Goal: Information Seeking & Learning: Learn about a topic

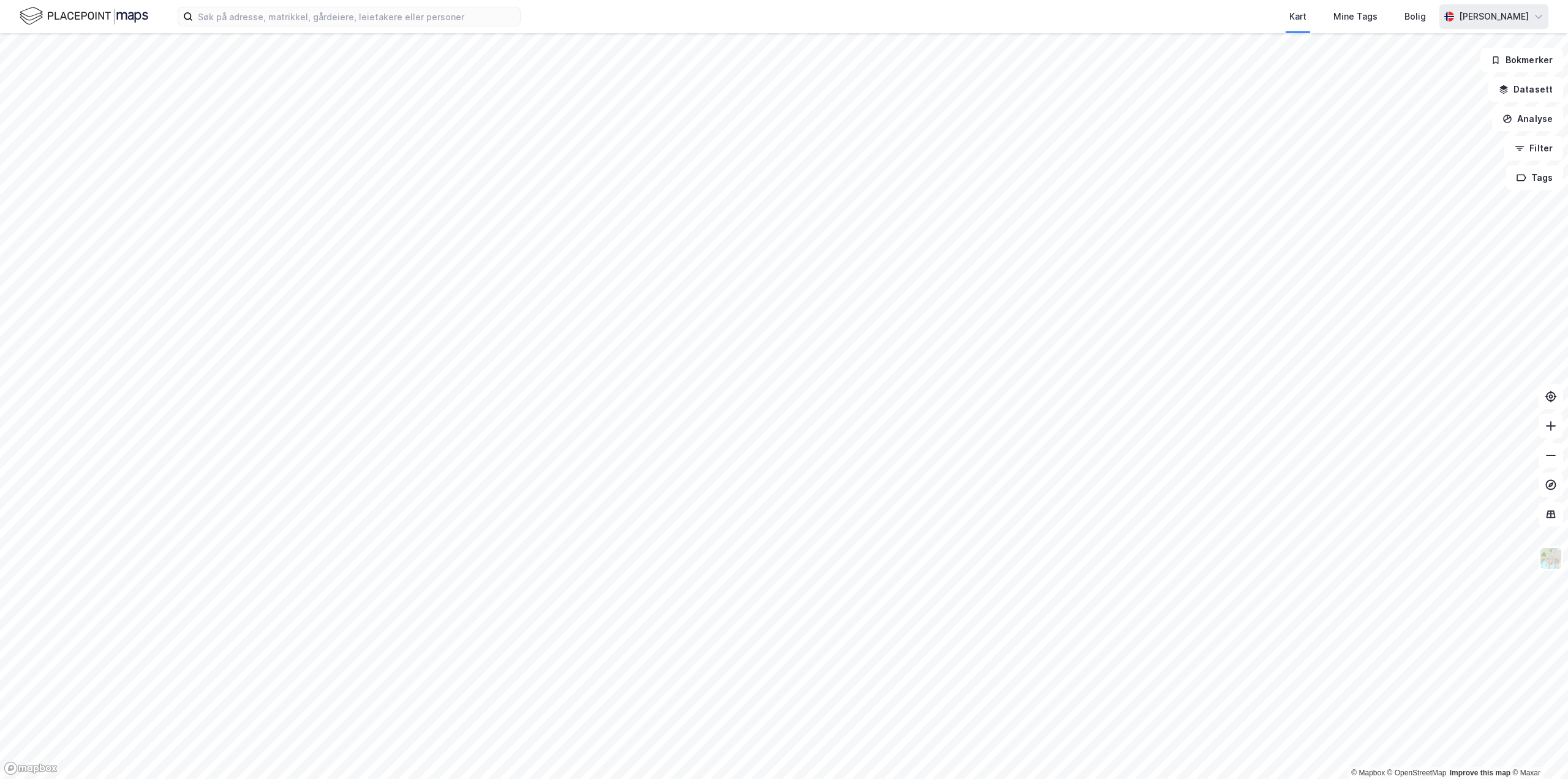
click at [1535, 26] on div "[PERSON_NAME]" at bounding box center [1493, 16] width 109 height 24
click at [1537, 20] on icon at bounding box center [1538, 16] width 10 height 10
click at [1469, 79] on div "Logg ut" at bounding box center [1468, 75] width 159 height 30
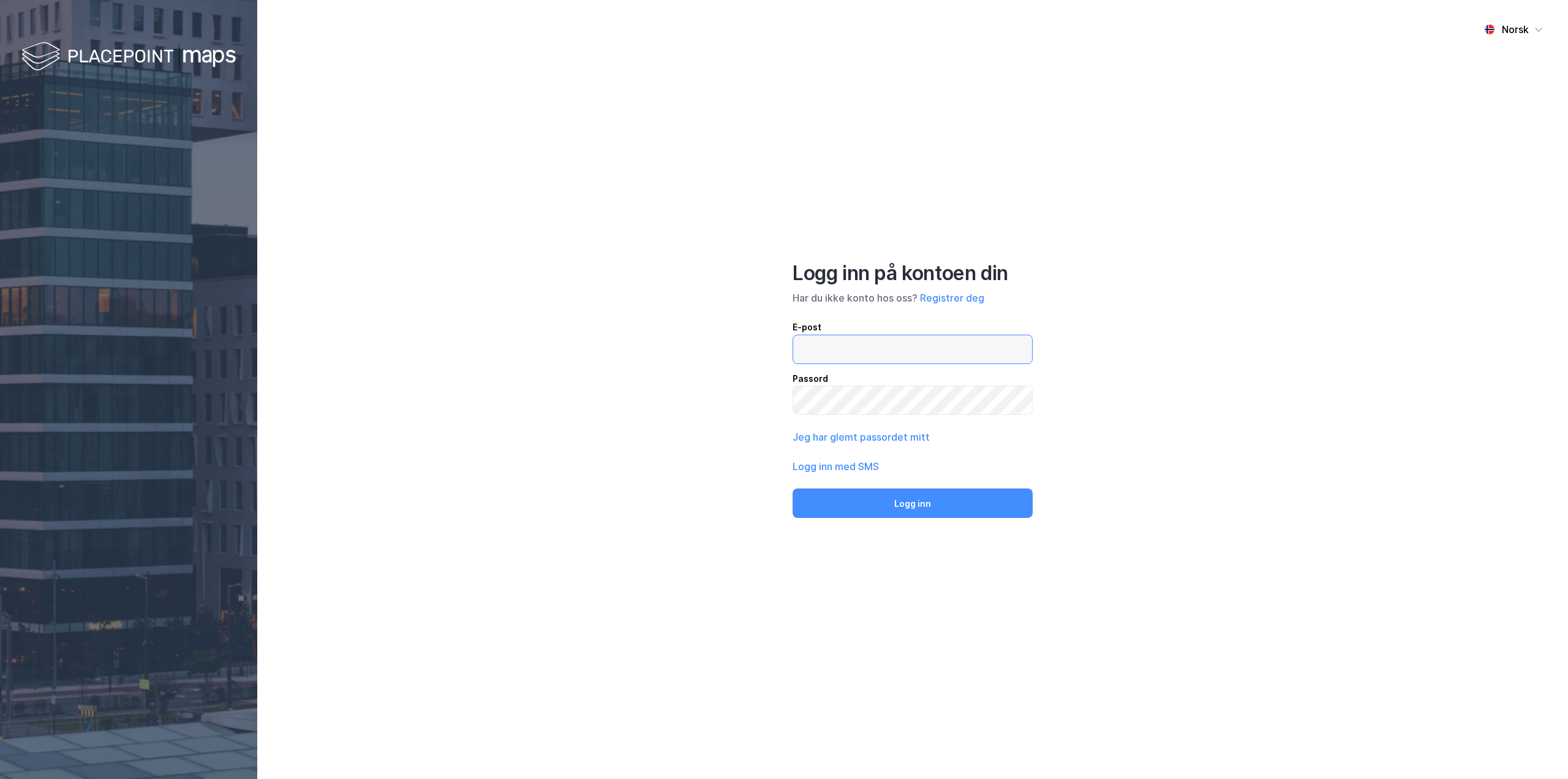
click at [866, 353] on input "email" at bounding box center [913, 349] width 239 height 28
type input "[EMAIL_ADDRESS][DOMAIN_NAME]"
click at [793, 488] on button "Logg inn" at bounding box center [913, 503] width 240 height 30
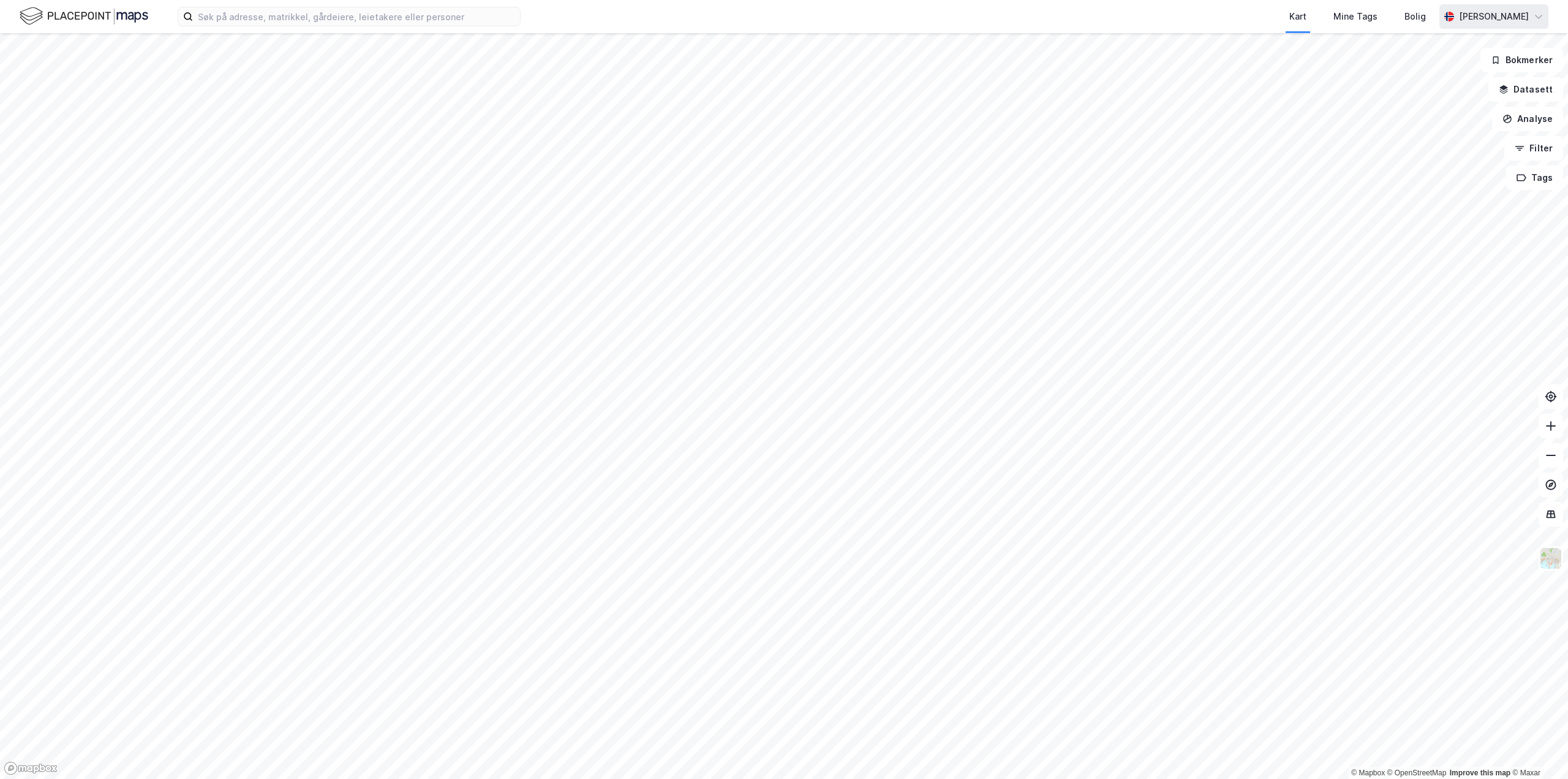
click at [1526, 16] on div "[PERSON_NAME]" at bounding box center [1494, 16] width 70 height 14
click at [1501, 85] on div "Logg ut" at bounding box center [1468, 75] width 159 height 30
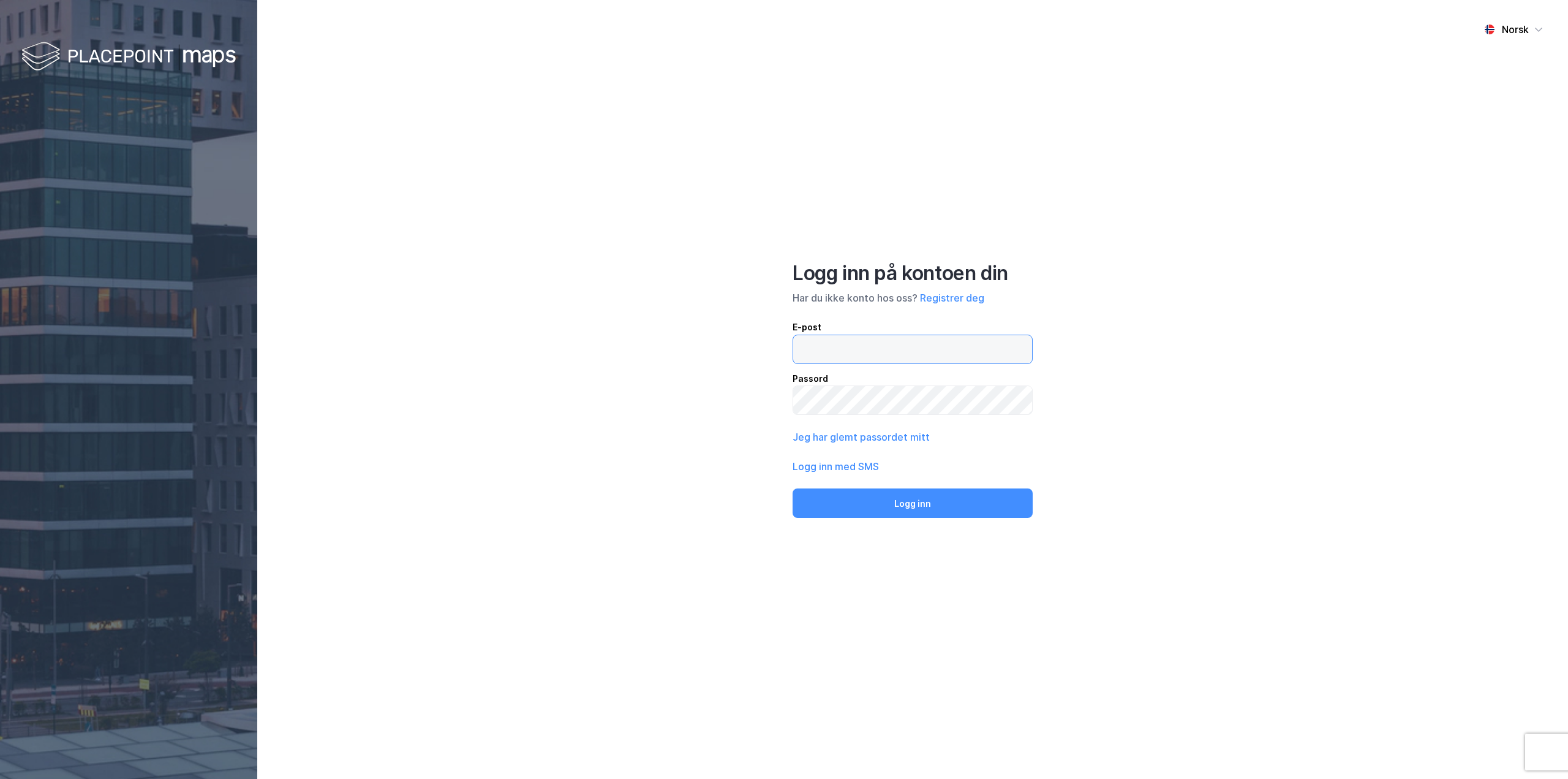
click at [820, 354] on input "email" at bounding box center [913, 349] width 239 height 28
type input "[EMAIL_ADDRESS][DOMAIN_NAME]"
click at [841, 416] on div "Logg inn på kontoen din Har du ikke konto hos oss? Registrer deg E-post [EMAIL_…" at bounding box center [913, 390] width 240 height 257
click at [793, 488] on button "Logg inn" at bounding box center [913, 503] width 240 height 30
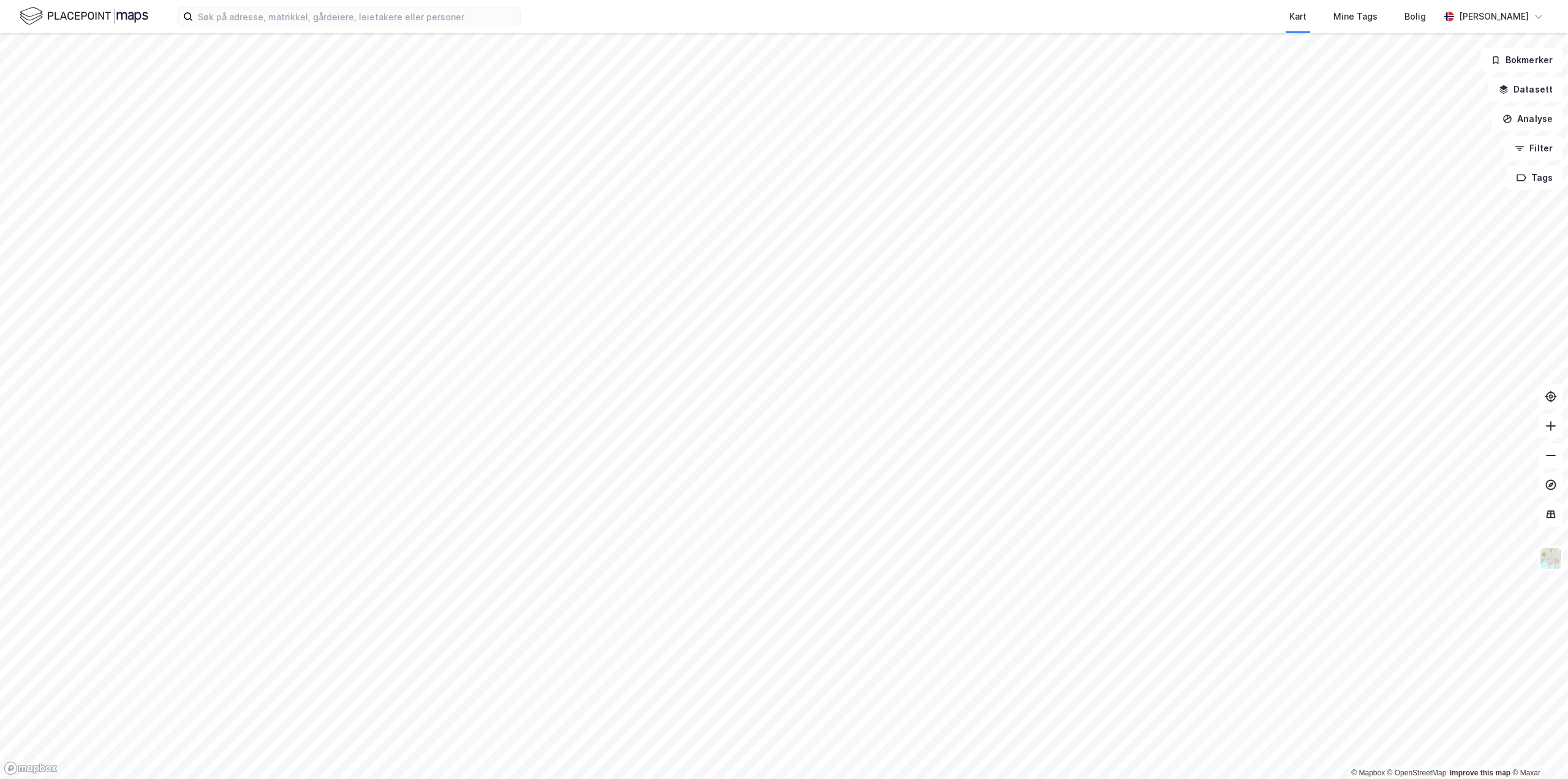
click at [62, 25] on img at bounding box center [84, 16] width 129 height 22
click at [1510, 18] on div "[PERSON_NAME]" at bounding box center [1494, 16] width 70 height 14
click at [1430, 24] on div "Bolig" at bounding box center [1415, 16] width 29 height 22
click at [1306, 23] on div "Kart" at bounding box center [1297, 16] width 17 height 14
click at [1480, 22] on div "[PERSON_NAME]" at bounding box center [1494, 16] width 70 height 14
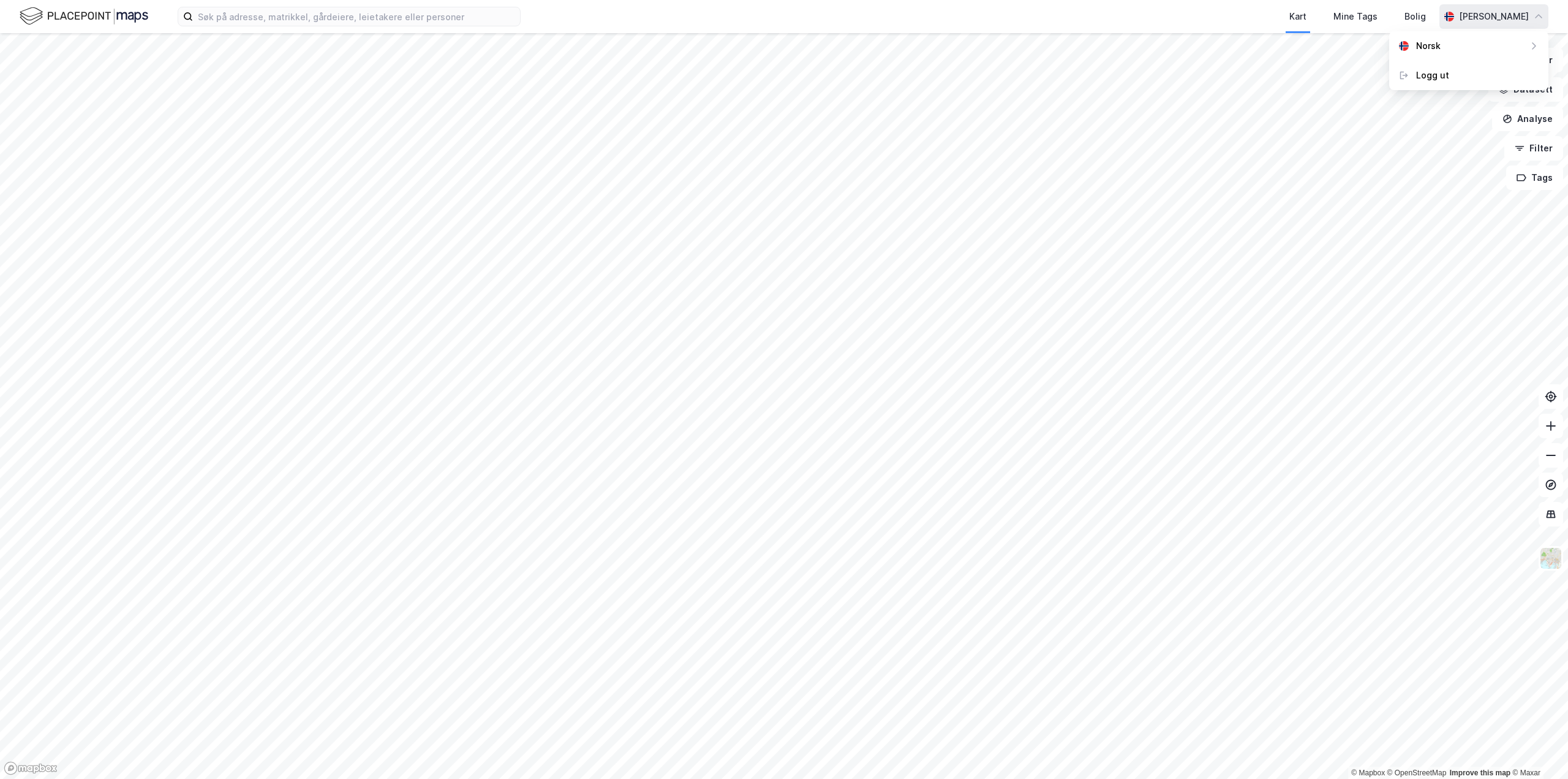
click at [1501, 14] on div "[PERSON_NAME]" at bounding box center [1494, 16] width 70 height 14
click at [1529, 18] on div "[PERSON_NAME]" at bounding box center [1493, 16] width 109 height 24
click at [1241, 19] on div "Kart Mine Tags Bolig" at bounding box center [1010, 16] width 860 height 33
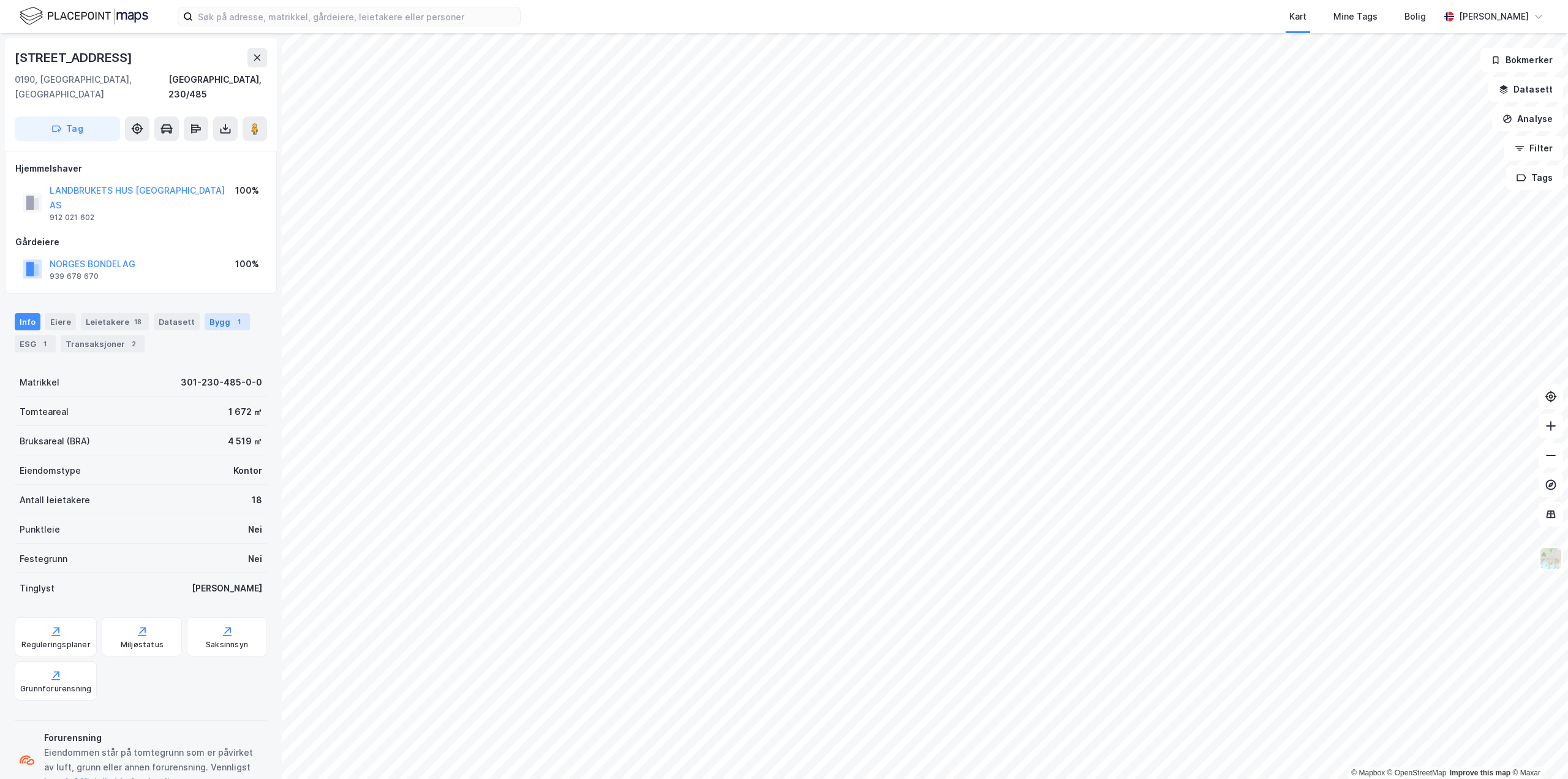
click at [222, 313] on div "Bygg 1" at bounding box center [227, 321] width 45 height 17
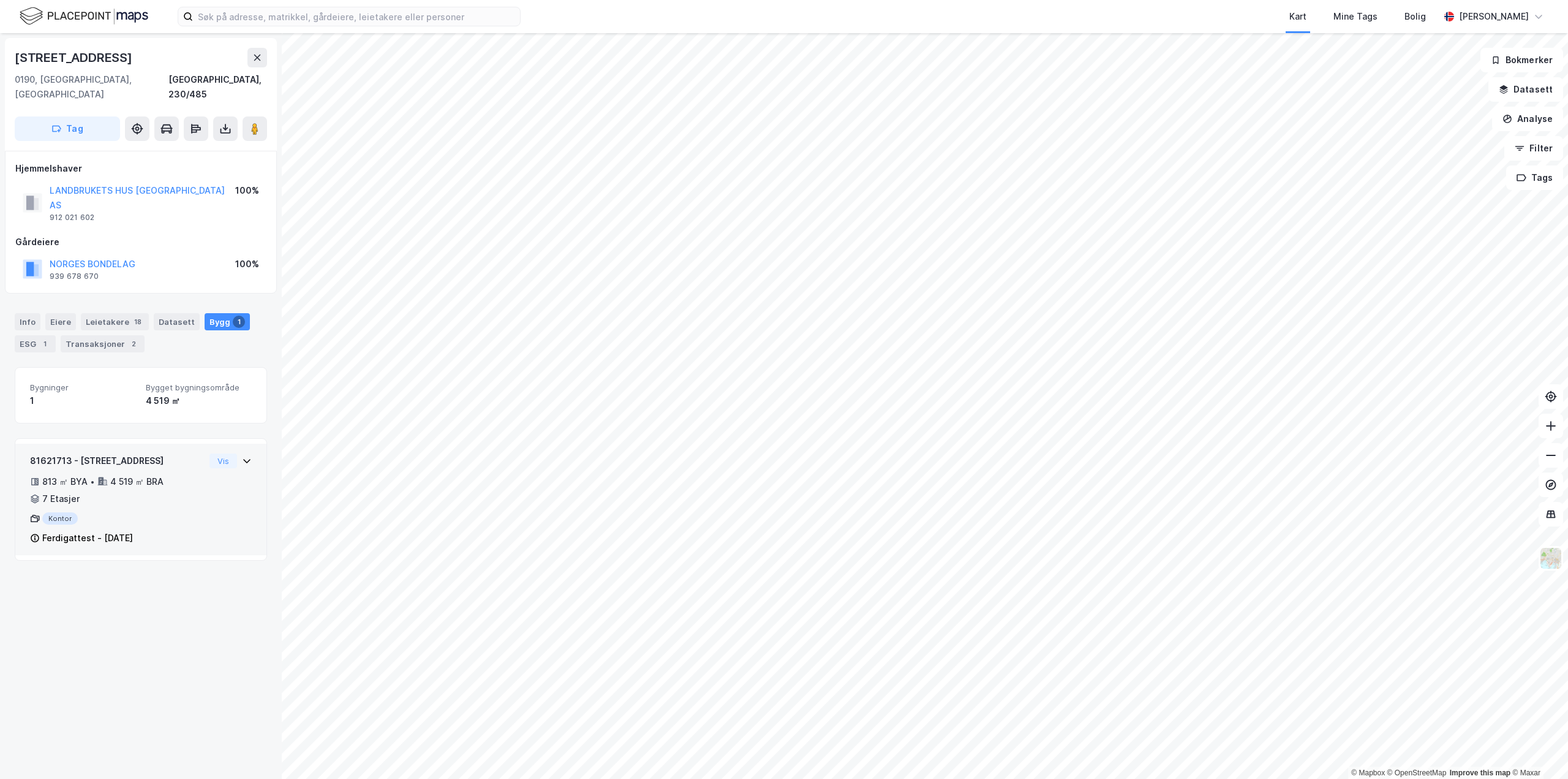
click at [177, 474] on div "813 ㎡ BYA • 4 519 ㎡ BRA • 7 Etasjer" at bounding box center [117, 489] width 174 height 31
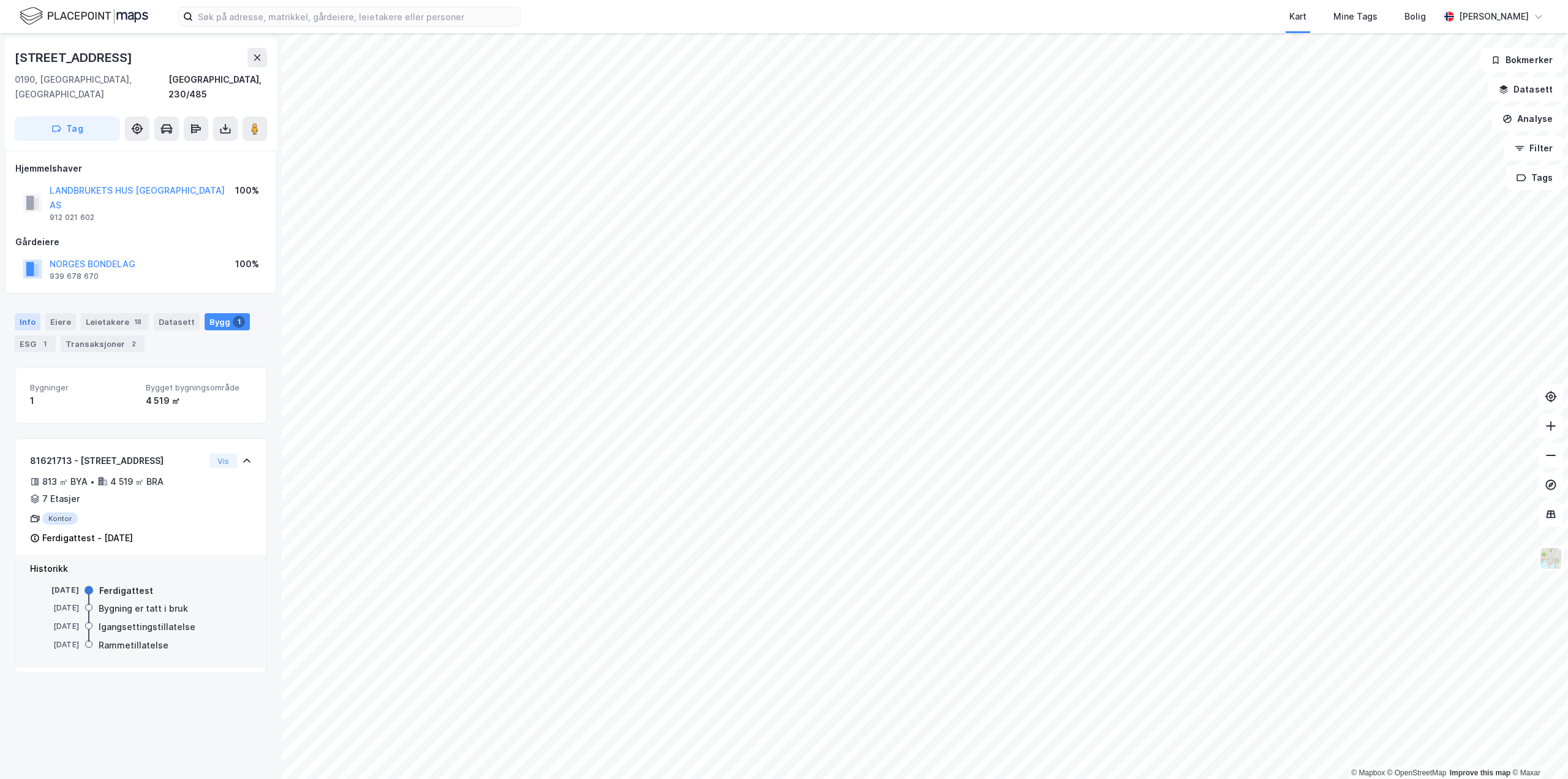
click at [36, 313] on div "Info" at bounding box center [27, 321] width 26 height 17
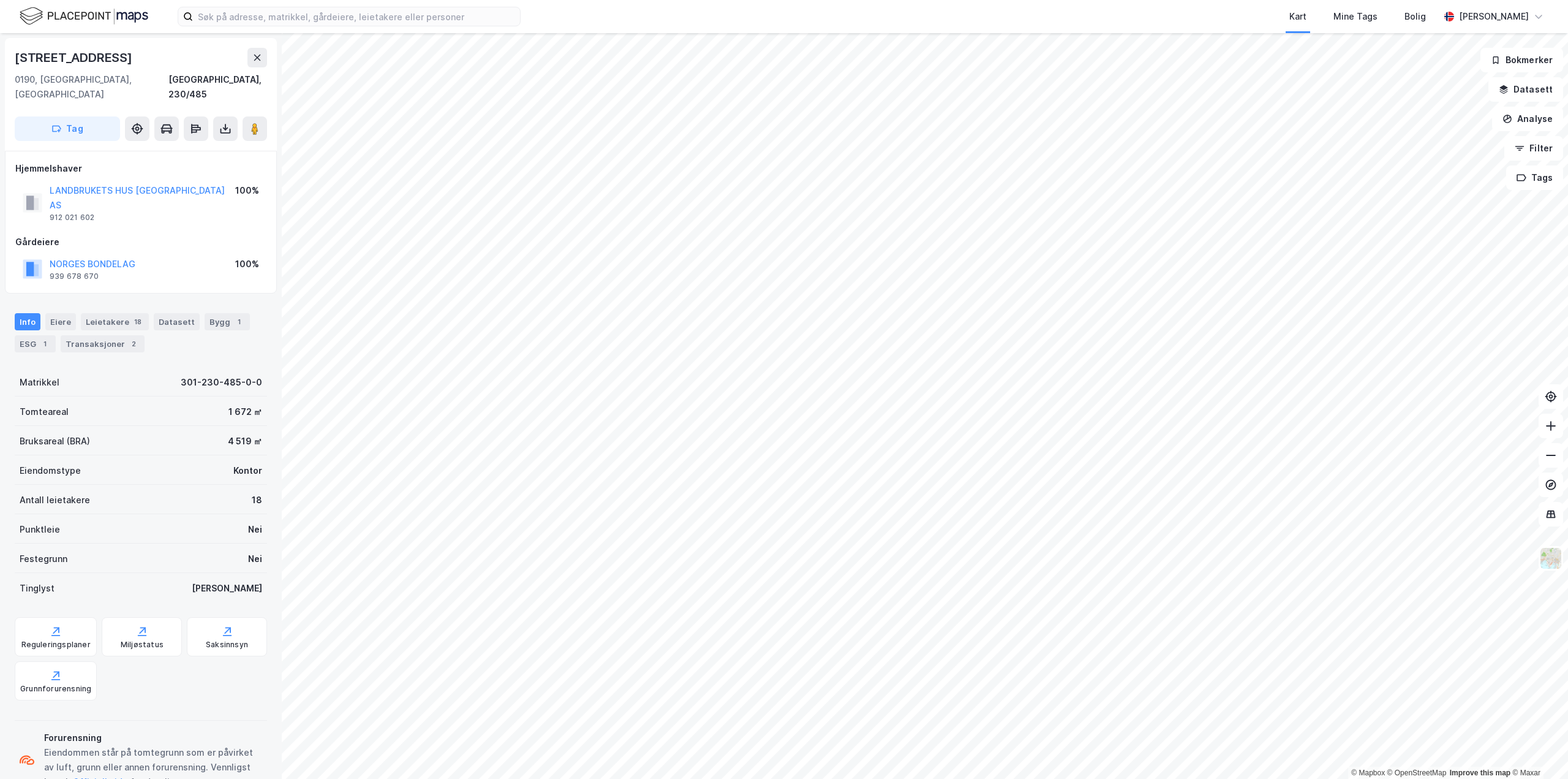
click at [153, 397] on div "Tomteareal 1 672 ㎡" at bounding box center [140, 411] width 253 height 30
click at [227, 434] on div "4 519 ㎡" at bounding box center [245, 441] width 34 height 14
click at [261, 119] on button at bounding box center [254, 128] width 24 height 24
click at [227, 434] on div "4 519 ㎡" at bounding box center [245, 441] width 34 height 14
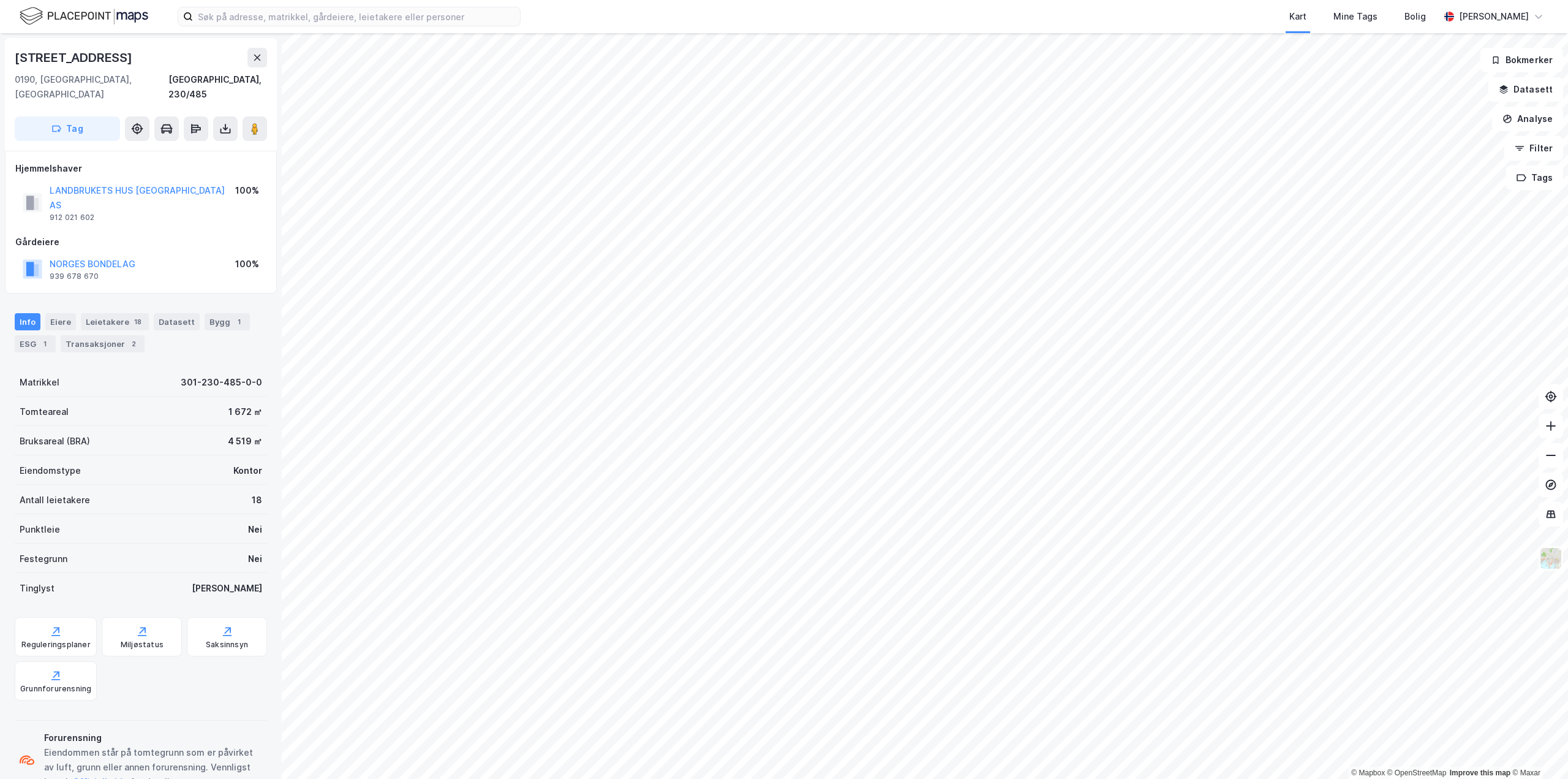
click at [234, 434] on div "4 519 ㎡" at bounding box center [245, 441] width 34 height 14
click at [233, 434] on div "4 519 ㎡" at bounding box center [245, 441] width 34 height 14
click at [230, 434] on div "4 519 ㎡" at bounding box center [245, 441] width 34 height 14
click at [229, 434] on div "4 519 ㎡" at bounding box center [245, 441] width 34 height 14
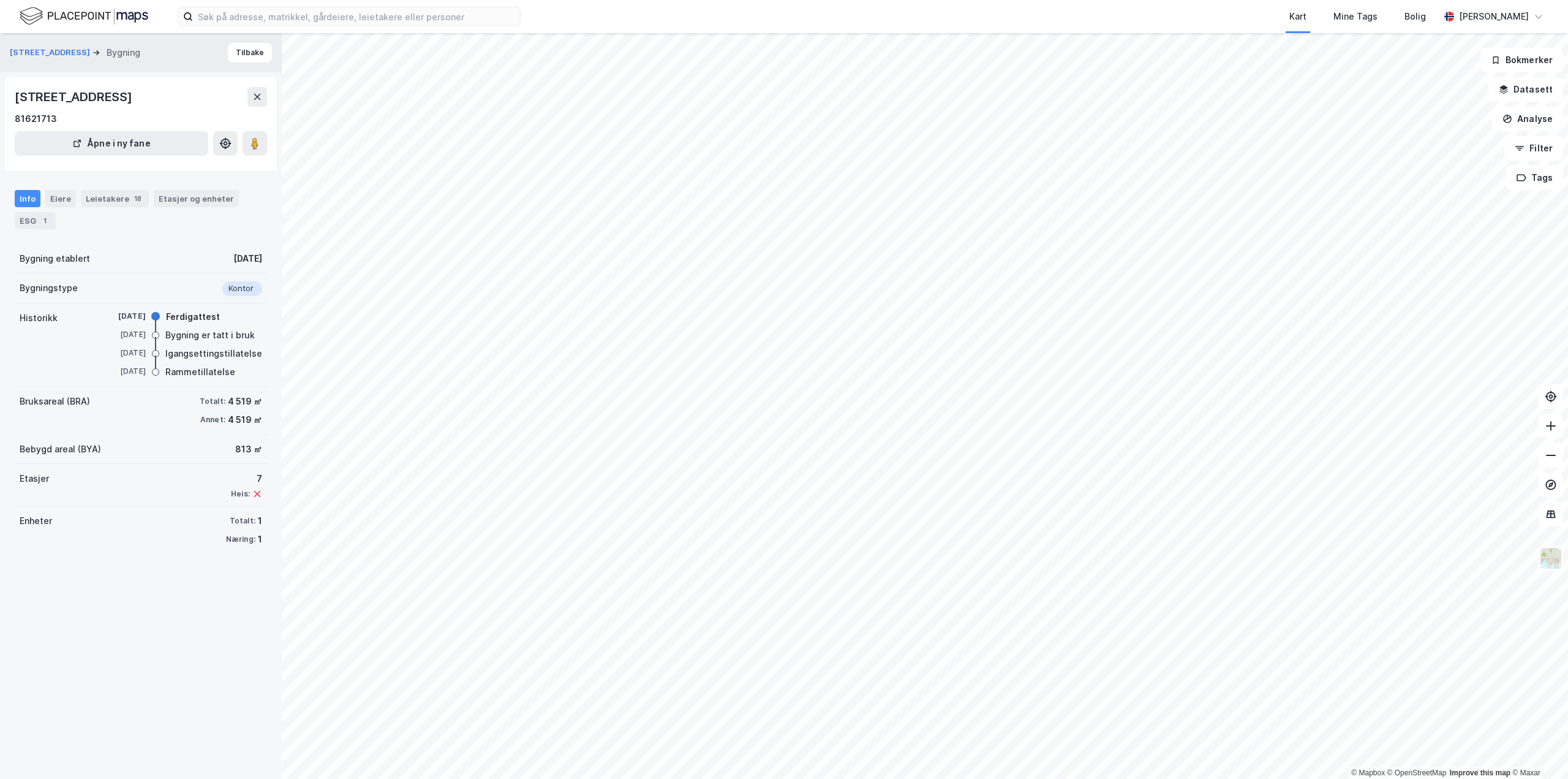
click at [236, 455] on div "813 ㎡" at bounding box center [249, 449] width 27 height 14
click at [238, 443] on div "813 ㎡" at bounding box center [249, 449] width 27 height 14
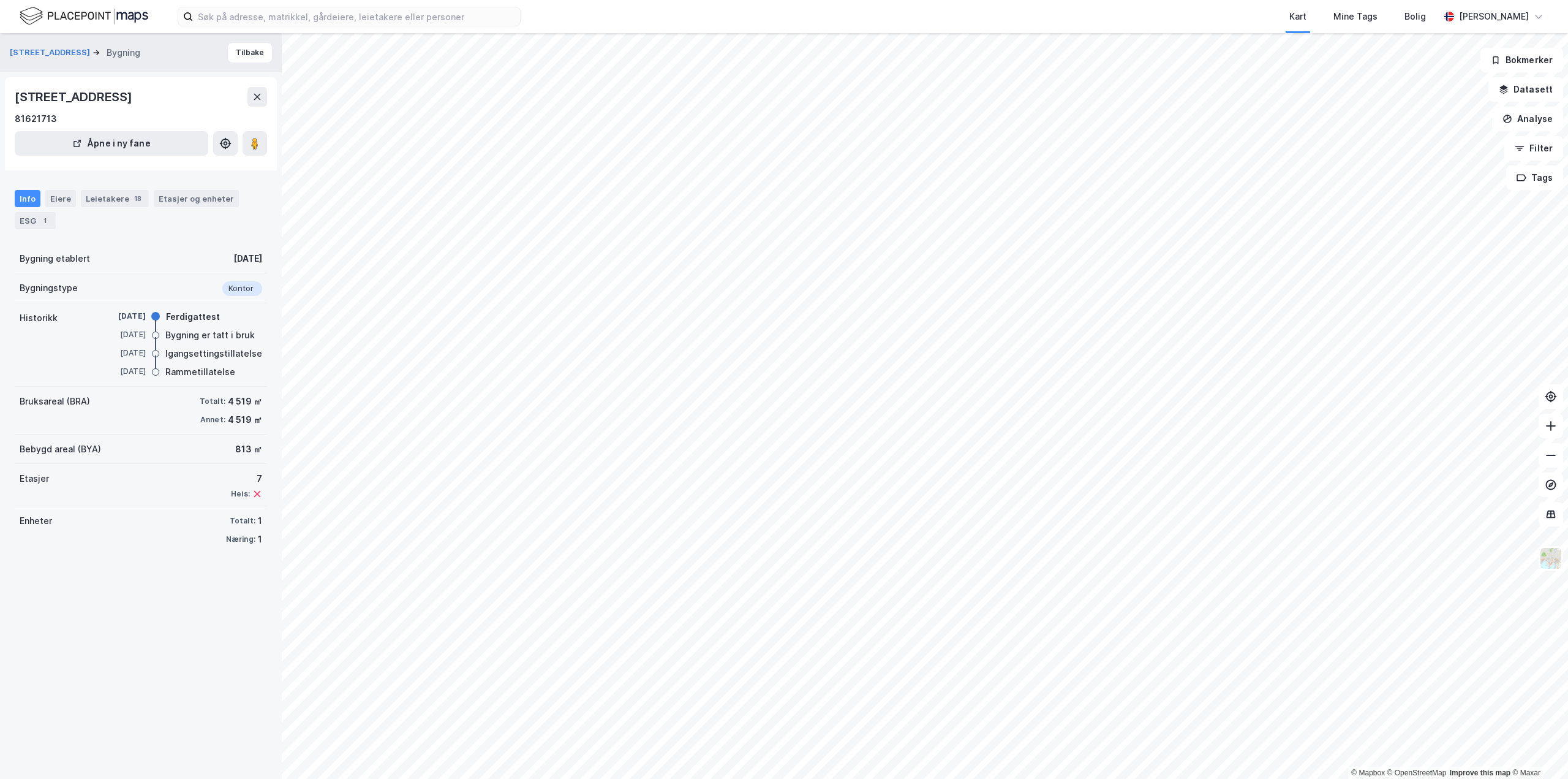
click at [236, 449] on div "813 ㎡" at bounding box center [249, 449] width 27 height 14
click at [236, 451] on div "813 ㎡" at bounding box center [249, 449] width 27 height 14
click at [236, 449] on div "813 ㎡" at bounding box center [249, 449] width 27 height 14
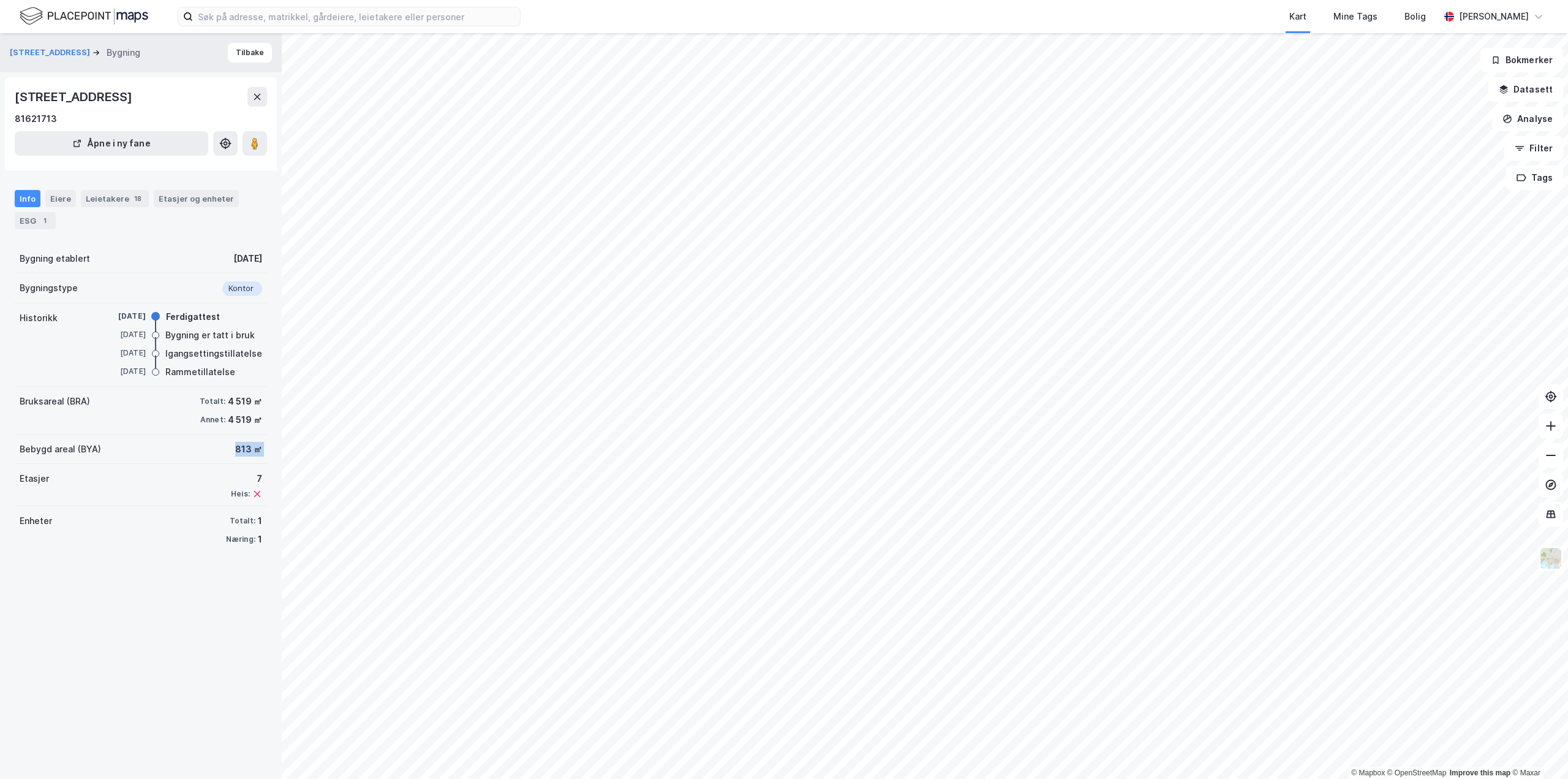
click at [236, 449] on div "813 ㎡" at bounding box center [249, 449] width 27 height 14
click at [239, 451] on div "813 ㎡" at bounding box center [249, 449] width 27 height 14
click at [253, 497] on div "Etasjer 7 Heis:" at bounding box center [140, 486] width 253 height 43
